Goal: Check status

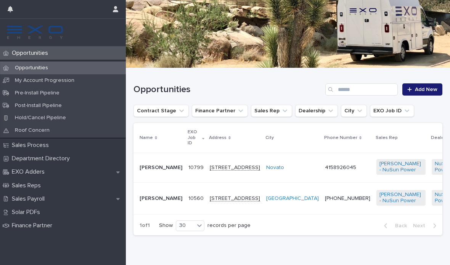
scroll to position [84, 0]
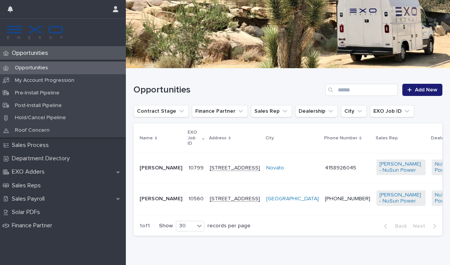
click at [325, 170] on link "4158926045" at bounding box center [340, 167] width 31 height 5
click at [152, 169] on p "[PERSON_NAME]" at bounding box center [161, 168] width 43 height 6
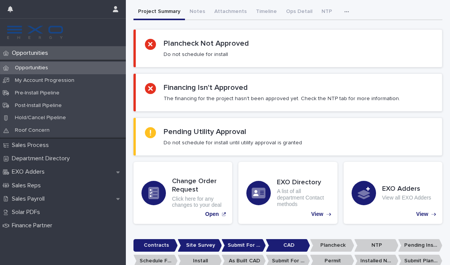
scroll to position [129, 0]
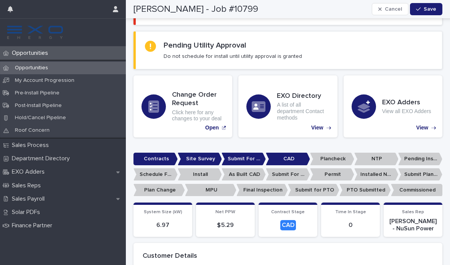
click at [243, 155] on p "Submit For CAD" at bounding box center [244, 159] width 44 height 13
click at [296, 155] on p "CAD" at bounding box center [288, 159] width 44 height 13
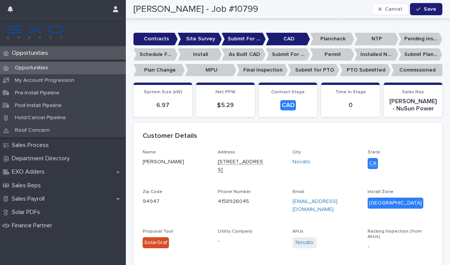
scroll to position [200, 0]
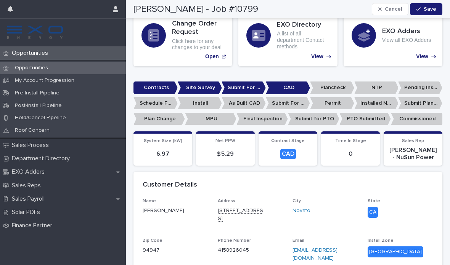
click at [244, 88] on p "Submit For CAD" at bounding box center [244, 88] width 44 height 13
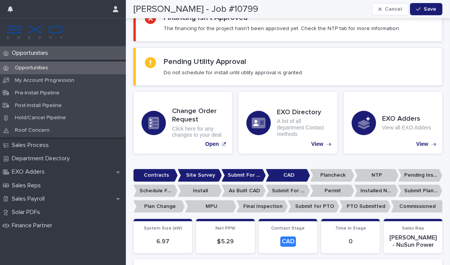
scroll to position [96, 0]
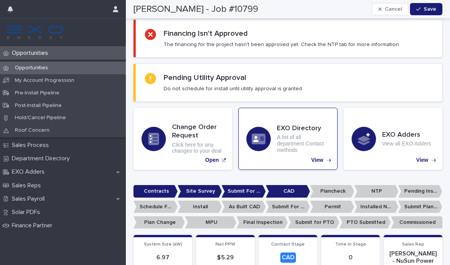
click at [320, 159] on p "View" at bounding box center [317, 160] width 12 height 6
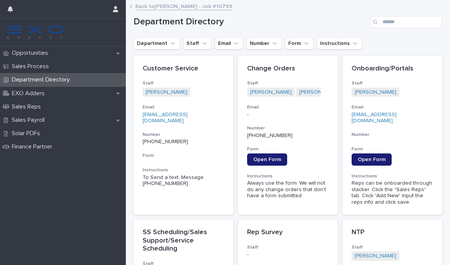
click at [147, 5] on link "Back to [PERSON_NAME] - Job #10799" at bounding box center [183, 6] width 97 height 9
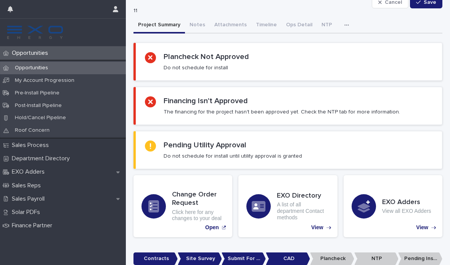
scroll to position [30, 0]
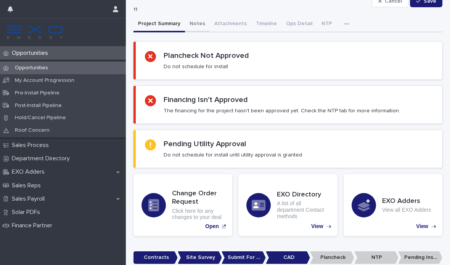
click at [204, 23] on button "Notes" at bounding box center [197, 24] width 25 height 16
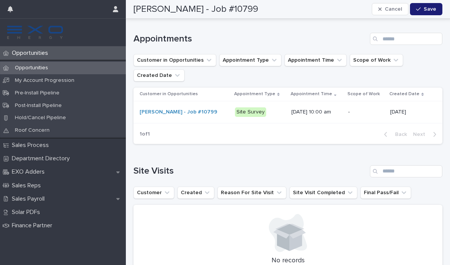
scroll to position [704, 0]
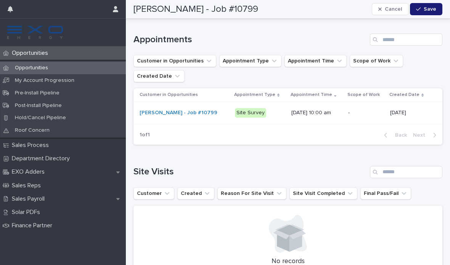
click at [242, 110] on div "Site Survey" at bounding box center [250, 113] width 31 height 10
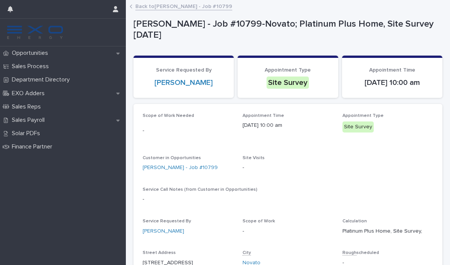
click at [130, 8] on div "Back to [PERSON_NAME] - Job #10799" at bounding box center [288, 7] width 324 height 11
click at [145, 5] on link "Back to [PERSON_NAME] - Job #10799" at bounding box center [183, 6] width 97 height 9
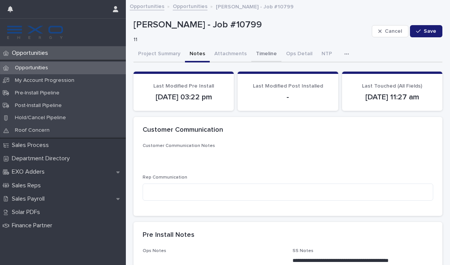
click at [265, 55] on button "Timeline" at bounding box center [266, 55] width 30 height 16
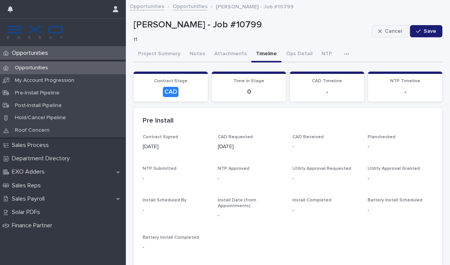
click at [389, 32] on span "Cancel" at bounding box center [393, 31] width 17 height 5
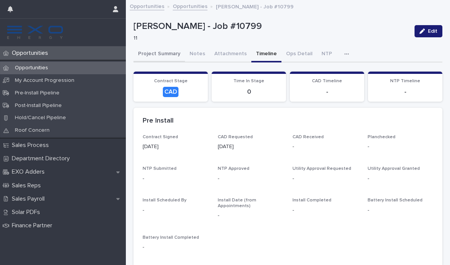
click at [154, 47] on button "Project Summary" at bounding box center [158, 55] width 51 height 16
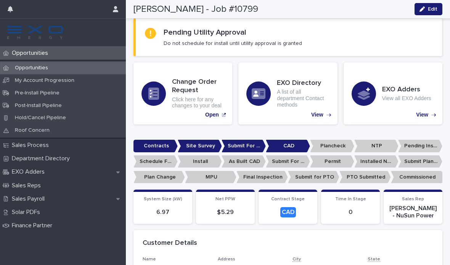
scroll to position [141, 0]
